Goal: Transaction & Acquisition: Purchase product/service

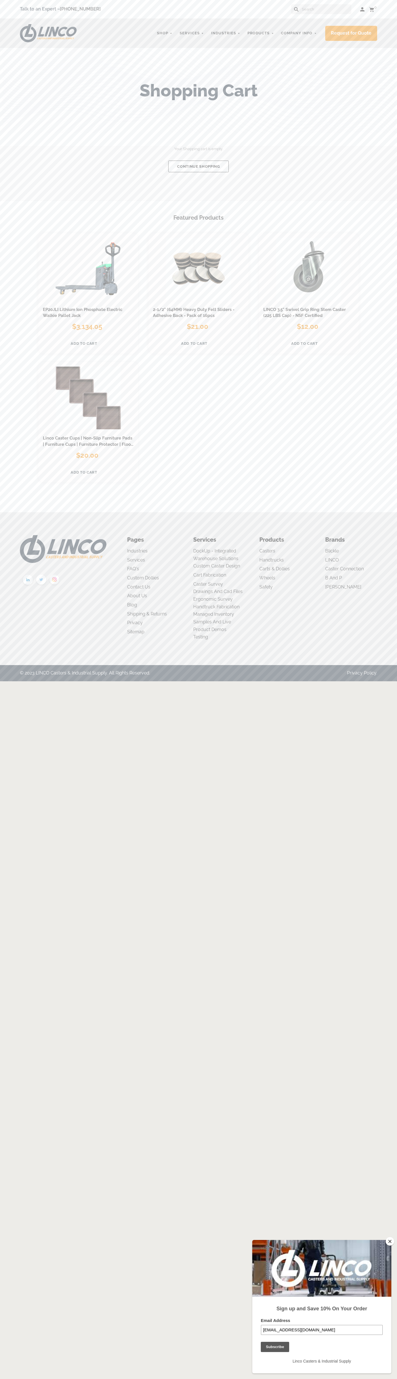
type input "[EMAIL_ADDRESS][DOMAIN_NAME]"
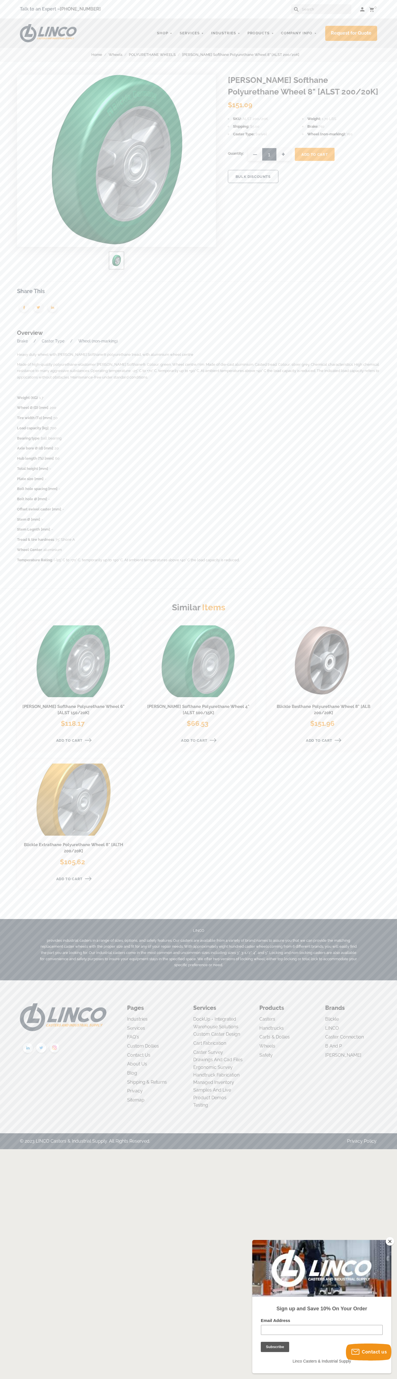
click at [340, 127] on li "Brake No" at bounding box center [339, 126] width 75 height 6
click at [315, 154] on span "Add To Cart" at bounding box center [314, 154] width 26 height 4
